Goal: Information Seeking & Learning: Compare options

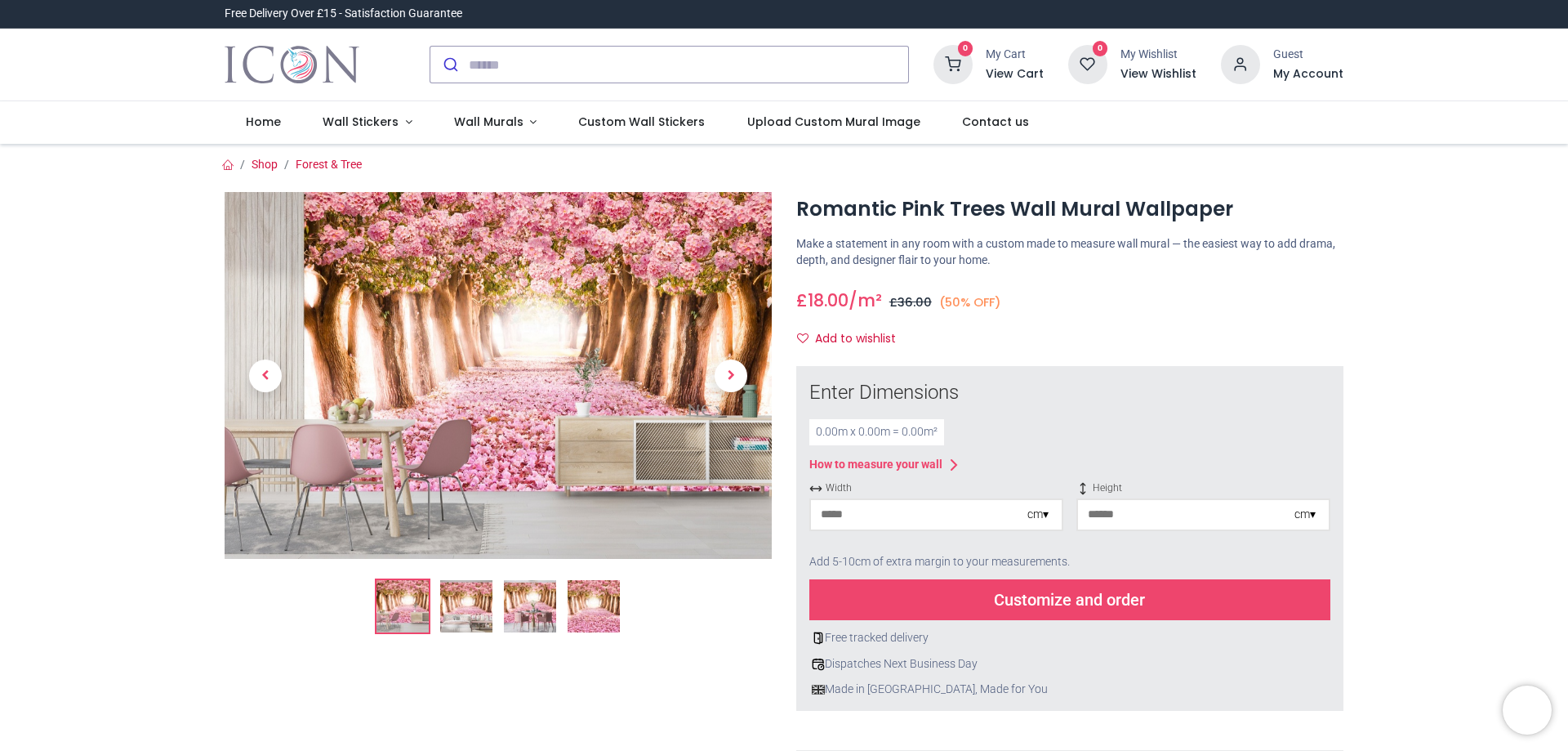
click at [725, 374] on span "Next" at bounding box center [731, 376] width 33 height 33
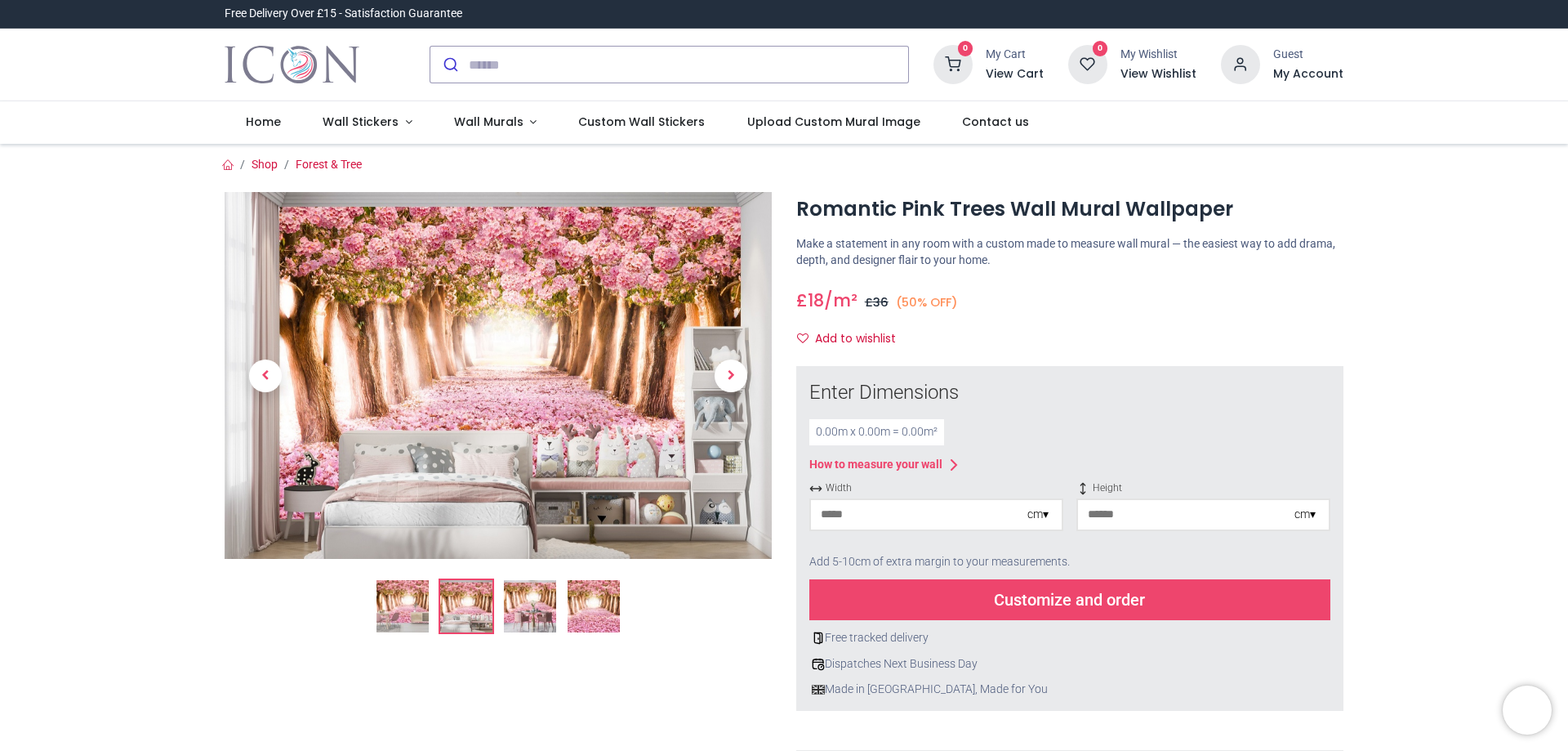
click at [725, 374] on div at bounding box center [497, 635] width 572 height 886
click at [725, 373] on span "Next" at bounding box center [731, 376] width 33 height 33
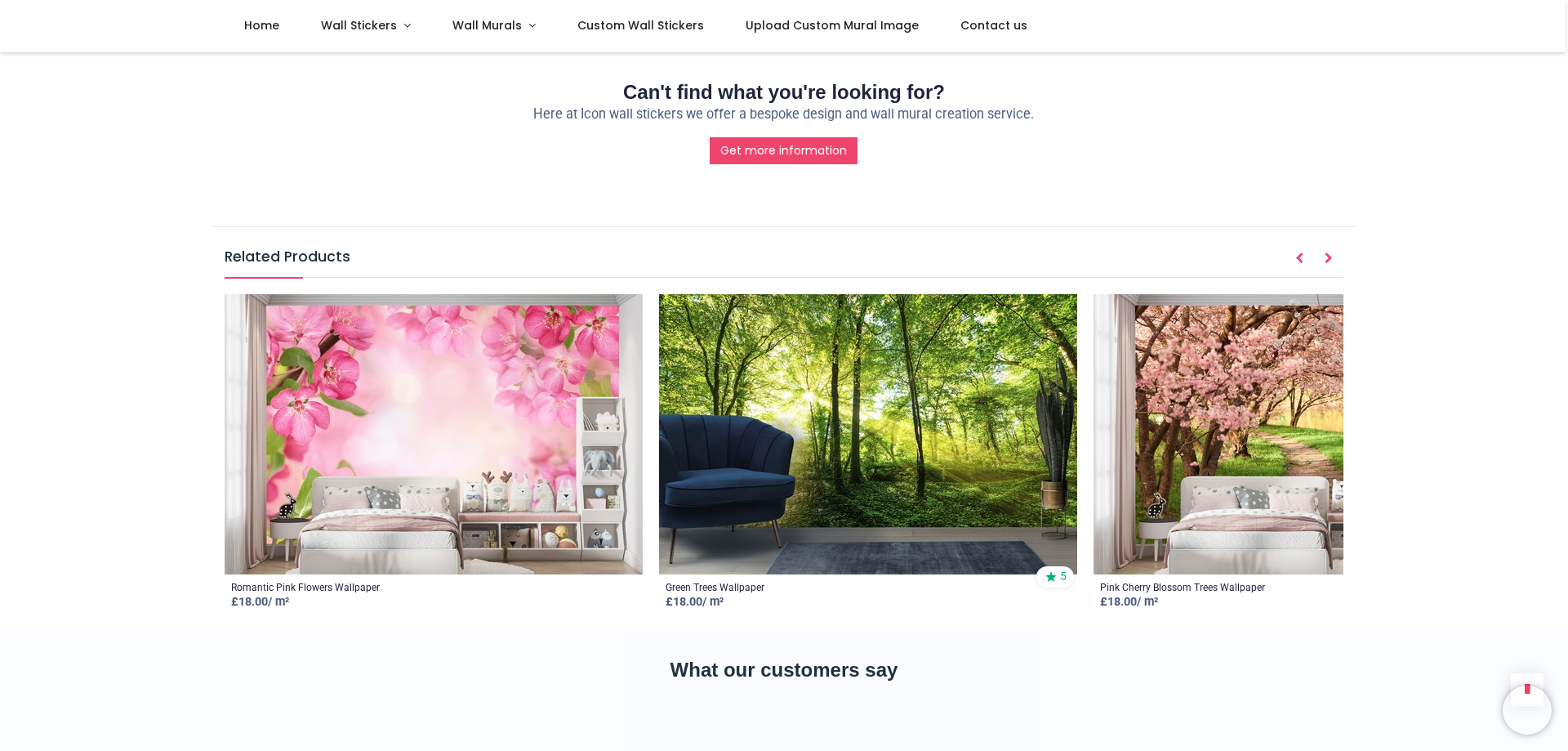
scroll to position [2206, 0]
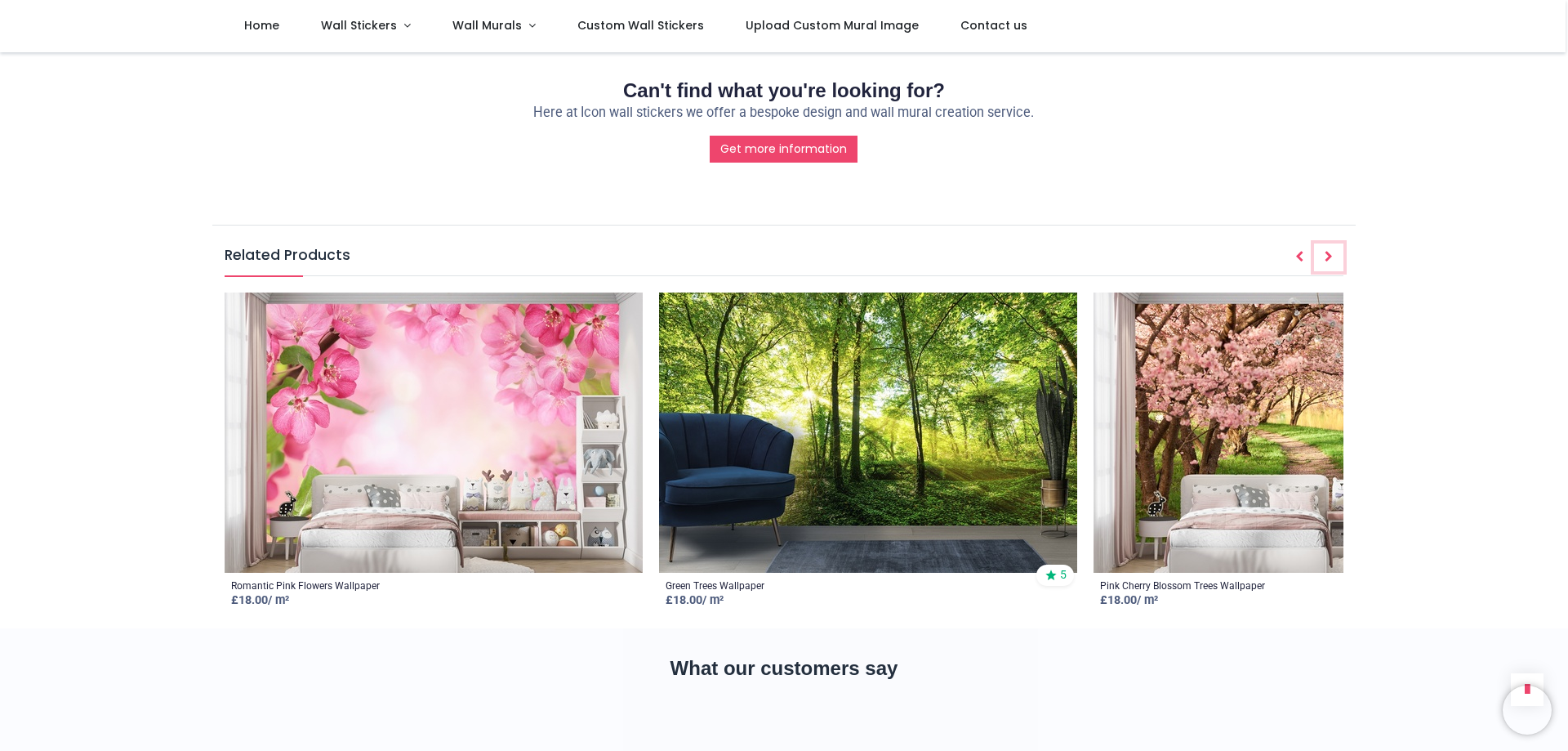
click at [1325, 244] on button "Next" at bounding box center [1328, 257] width 29 height 28
click at [1326, 244] on button "Next" at bounding box center [1328, 257] width 29 height 28
click at [1297, 251] on icon "Prev" at bounding box center [1299, 256] width 8 height 12
click at [1321, 244] on button "Next" at bounding box center [1328, 257] width 29 height 28
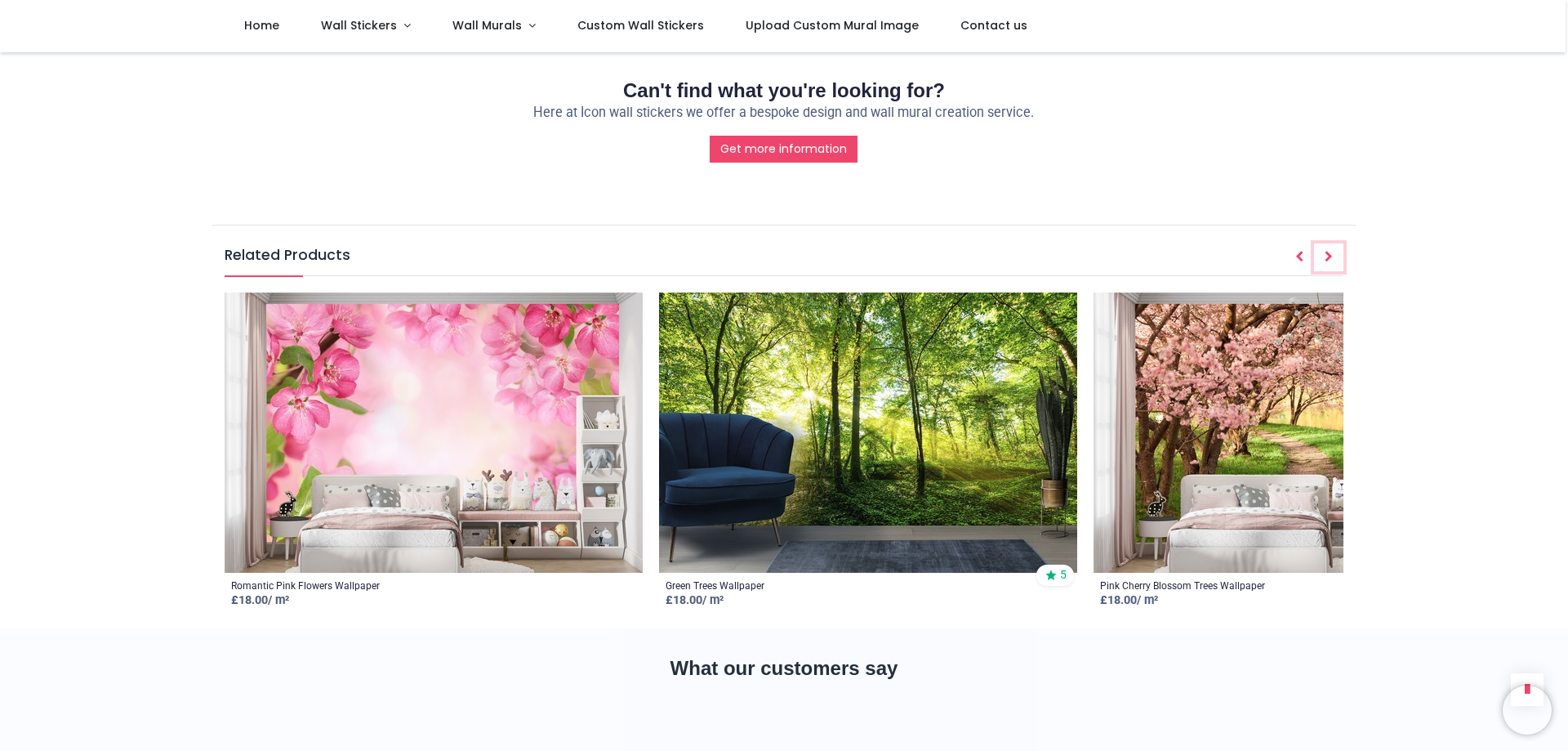
click at [1321, 244] on button "Next" at bounding box center [1328, 257] width 29 height 28
click at [817, 573] on div "Green Trees Wallpaper £ 18.00 / m² 5" at bounding box center [868, 594] width 418 height 44
click at [871, 573] on div "Green Trees Wallpaper £ 18.00 / m² 5" at bounding box center [868, 594] width 418 height 44
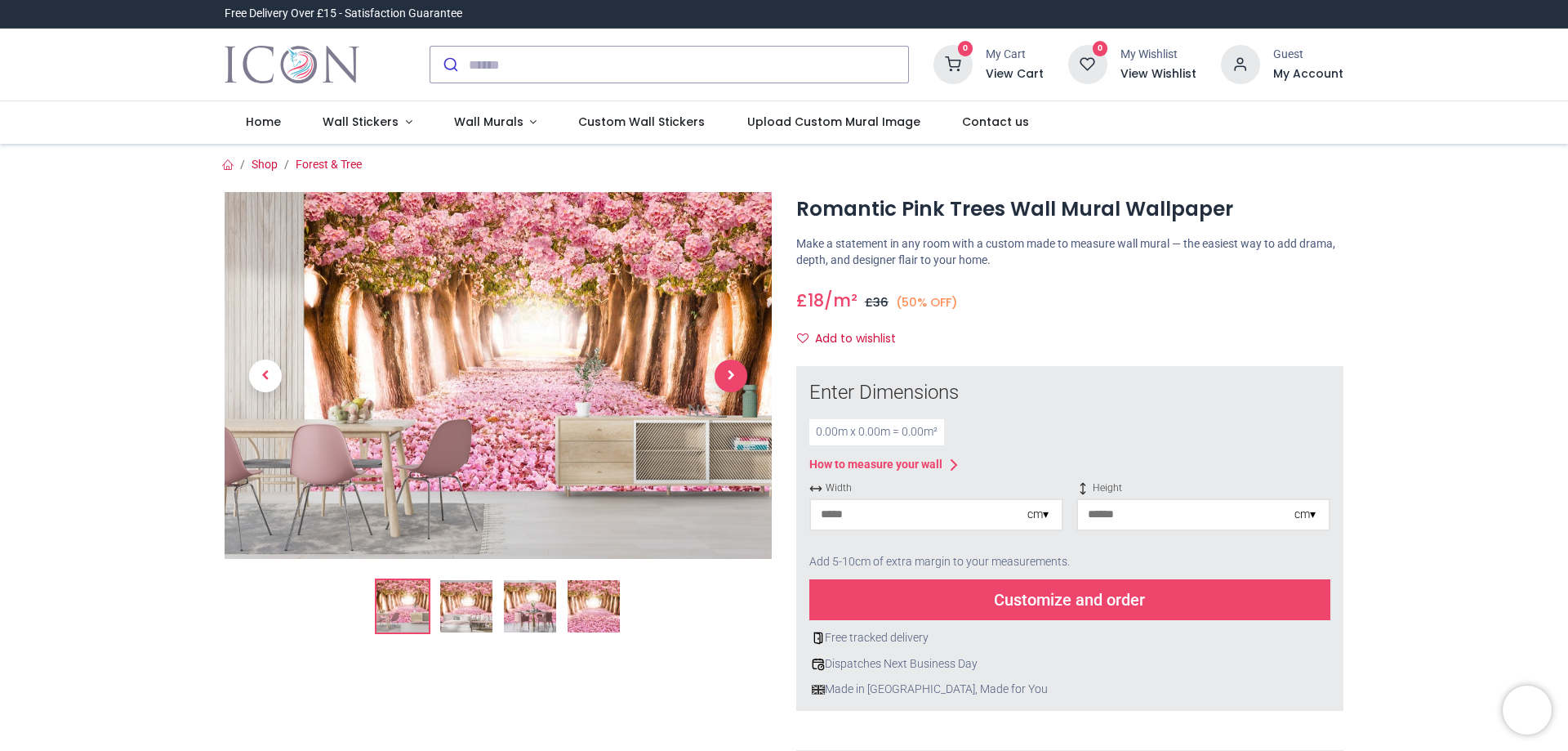
click at [730, 370] on span "Next" at bounding box center [731, 376] width 33 height 33
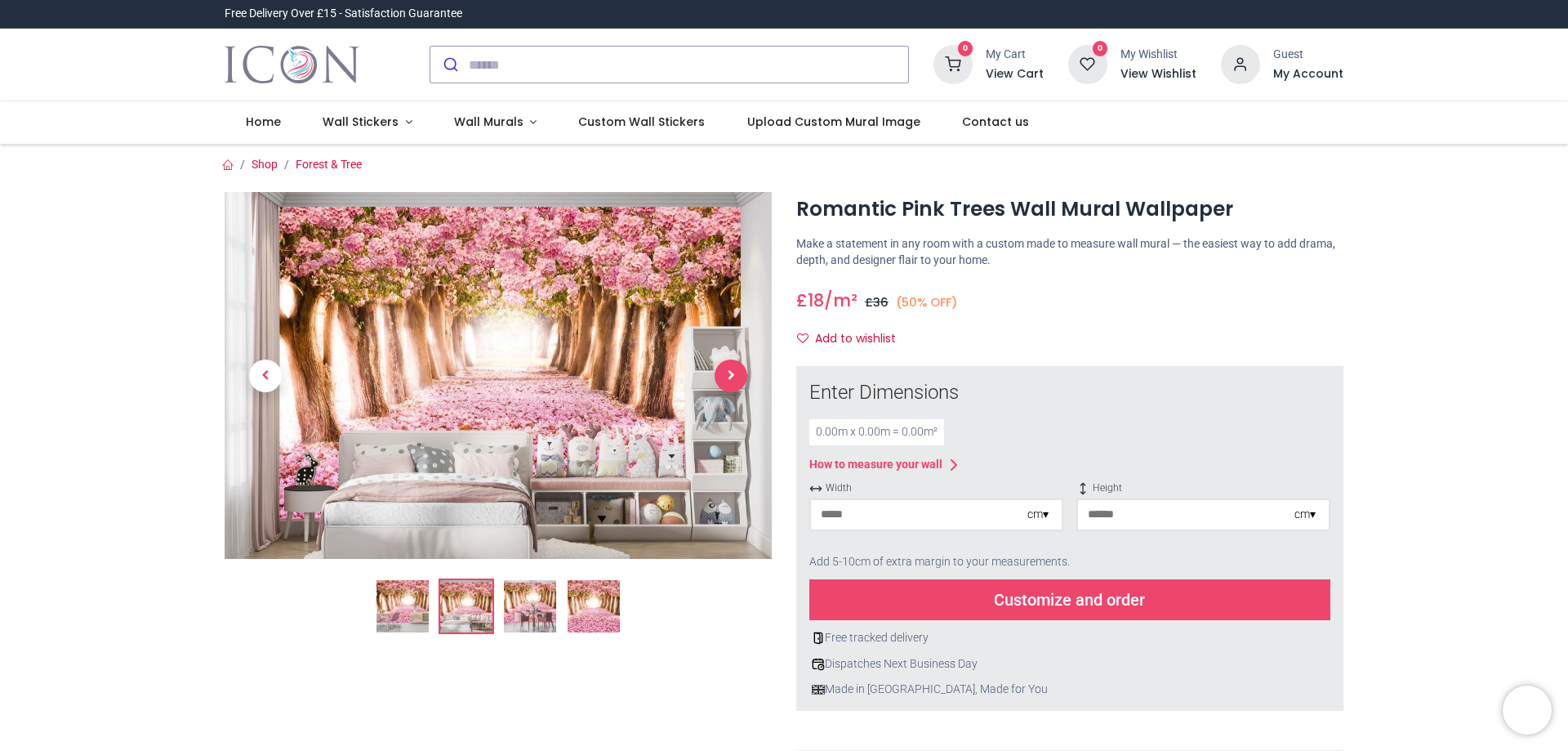
click at [730, 369] on span "Next" at bounding box center [731, 376] width 33 height 33
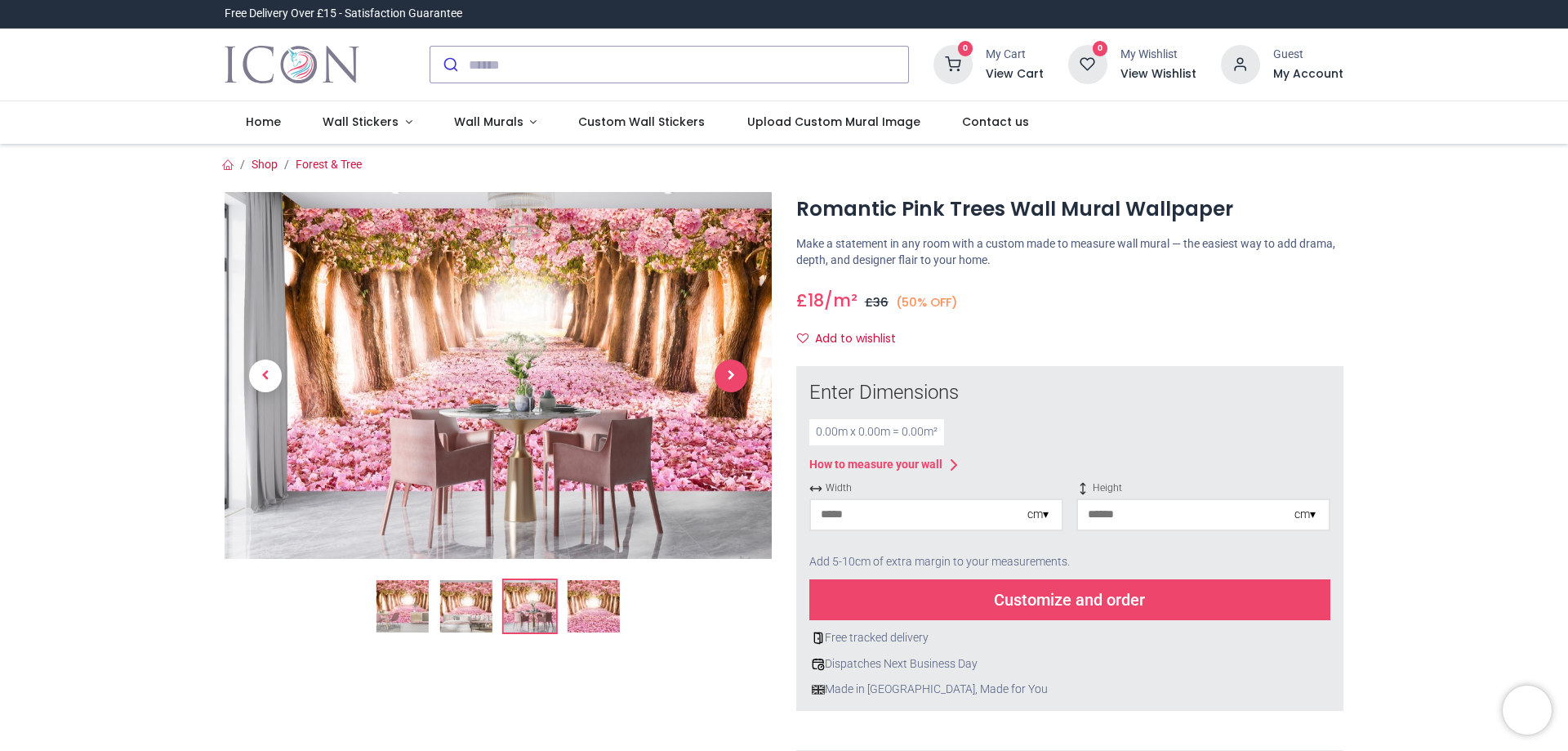
click at [730, 369] on span "Next" at bounding box center [731, 376] width 33 height 33
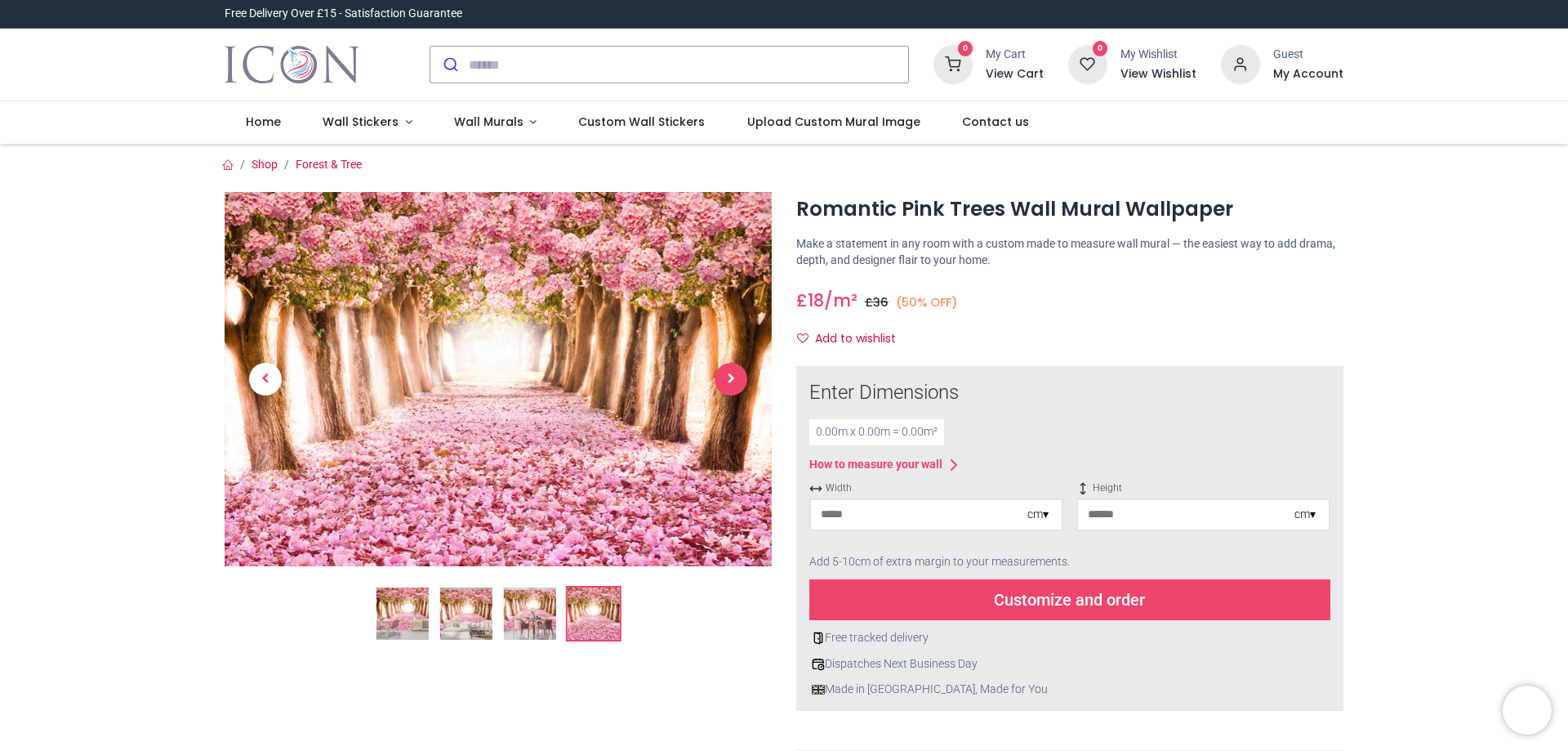
click at [730, 369] on span "Next" at bounding box center [731, 379] width 33 height 33
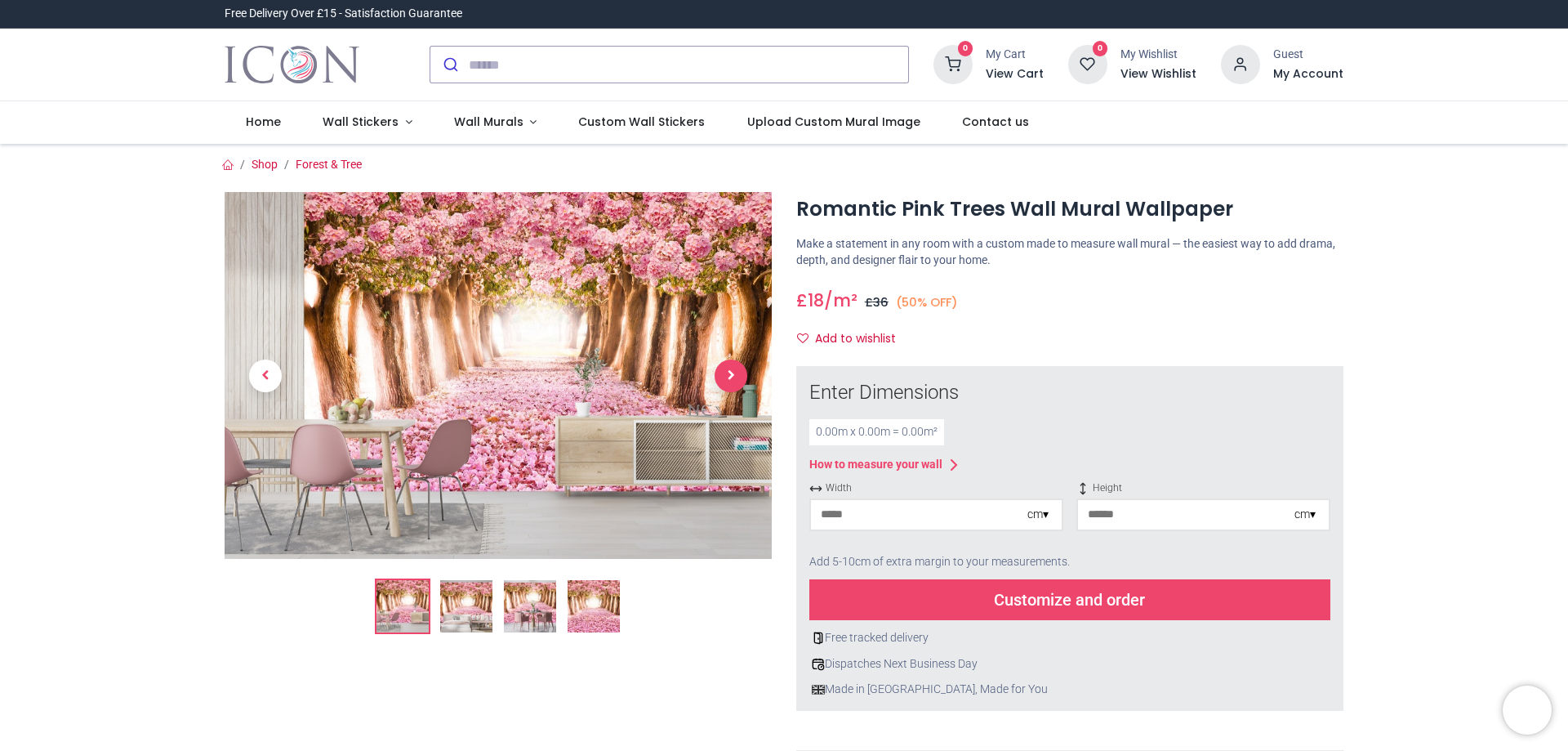
click at [730, 369] on span "Next" at bounding box center [731, 376] width 33 height 33
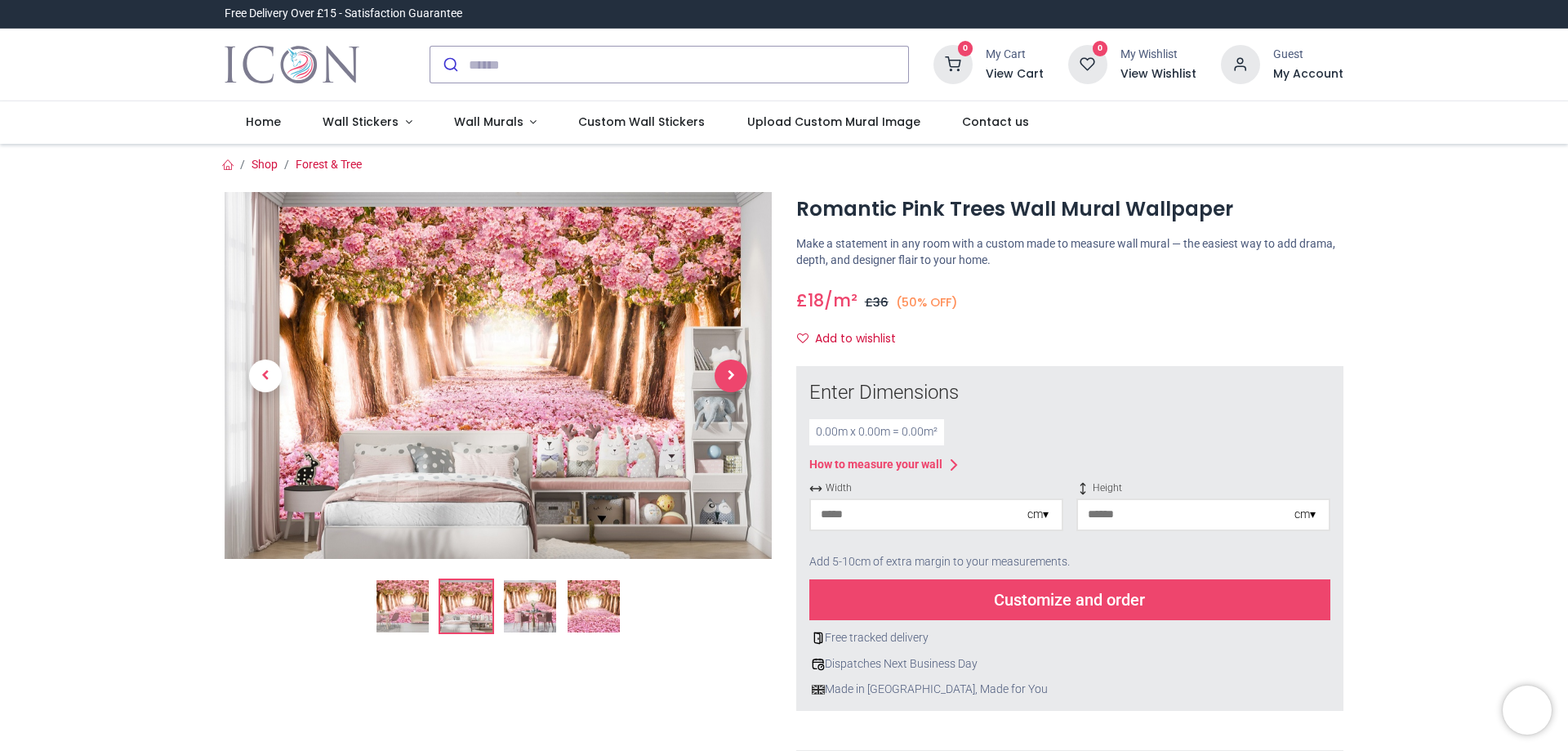
click at [730, 369] on span "Next" at bounding box center [731, 376] width 33 height 33
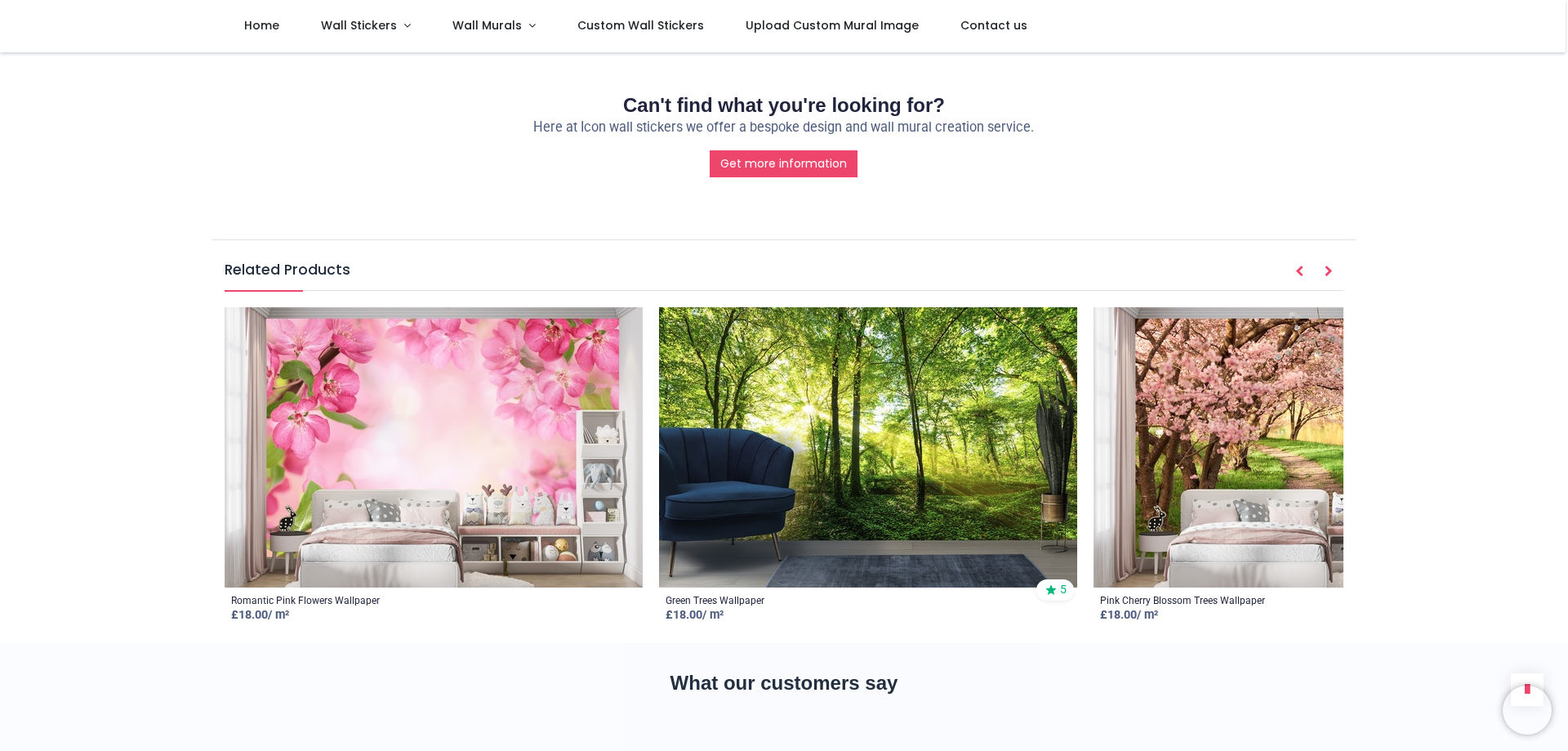
scroll to position [2206, 0]
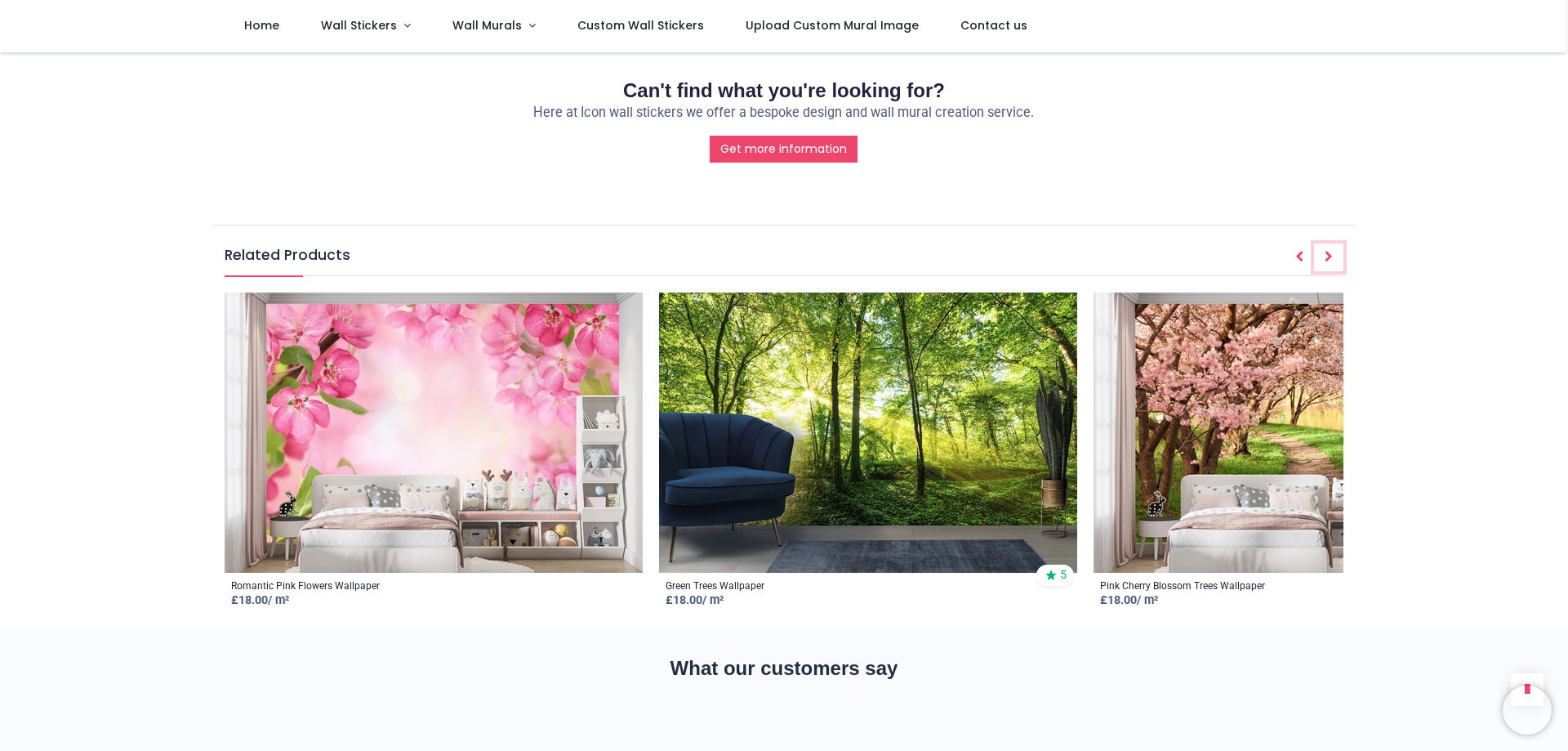
click at [1329, 251] on icon "Next" at bounding box center [1328, 256] width 8 height 12
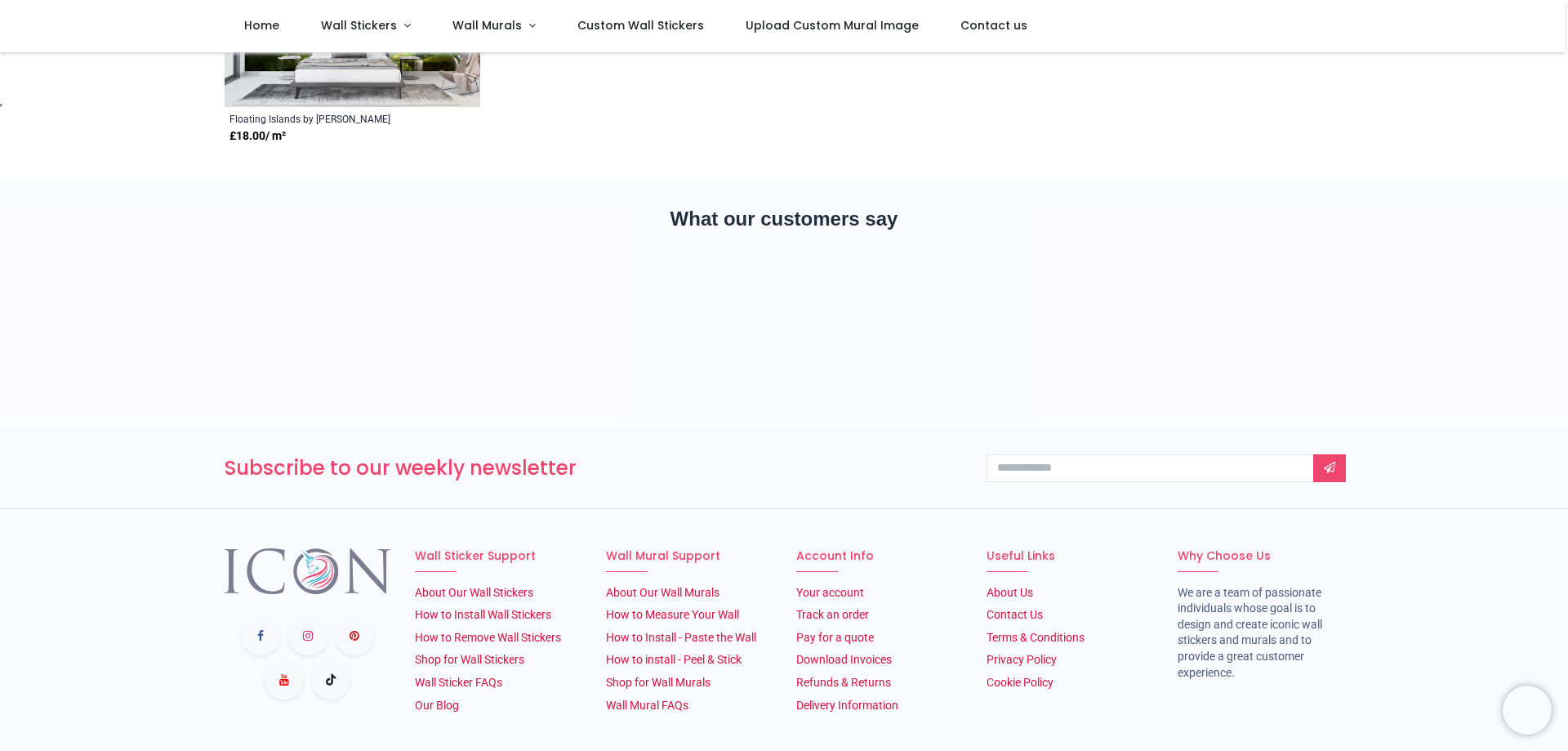
scroll to position [556, 0]
